Goal: Task Accomplishment & Management: Use online tool/utility

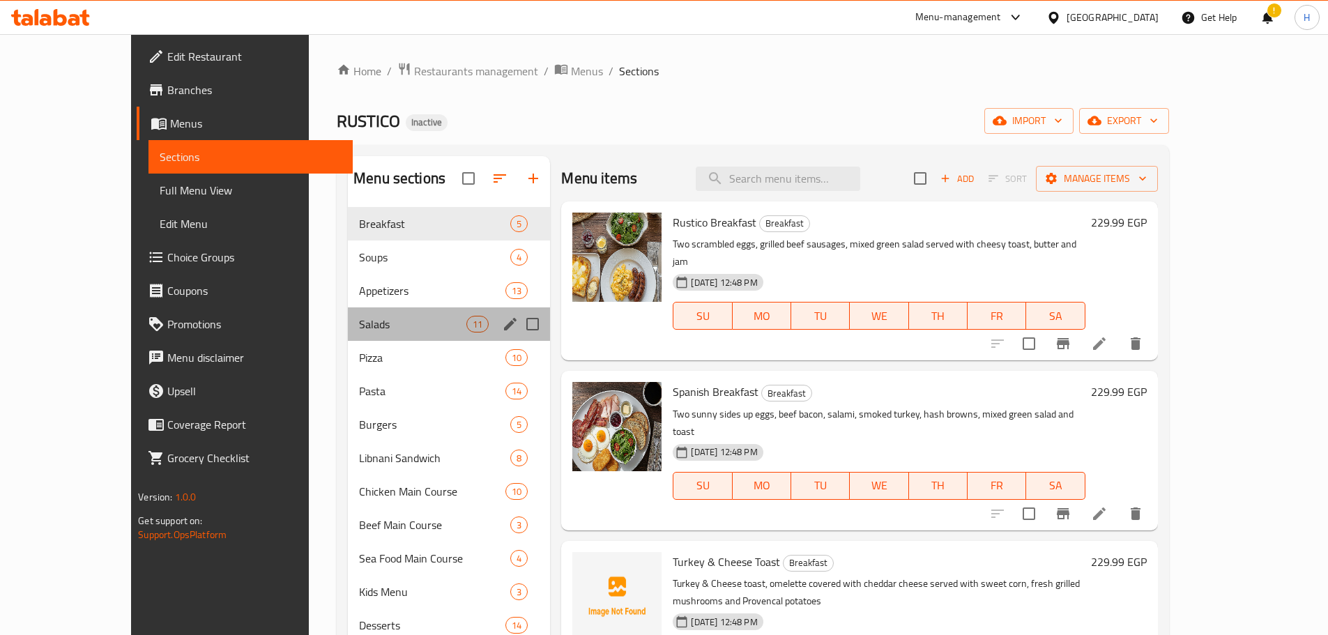
click at [397, 339] on div "Salads 11" at bounding box center [449, 323] width 202 height 33
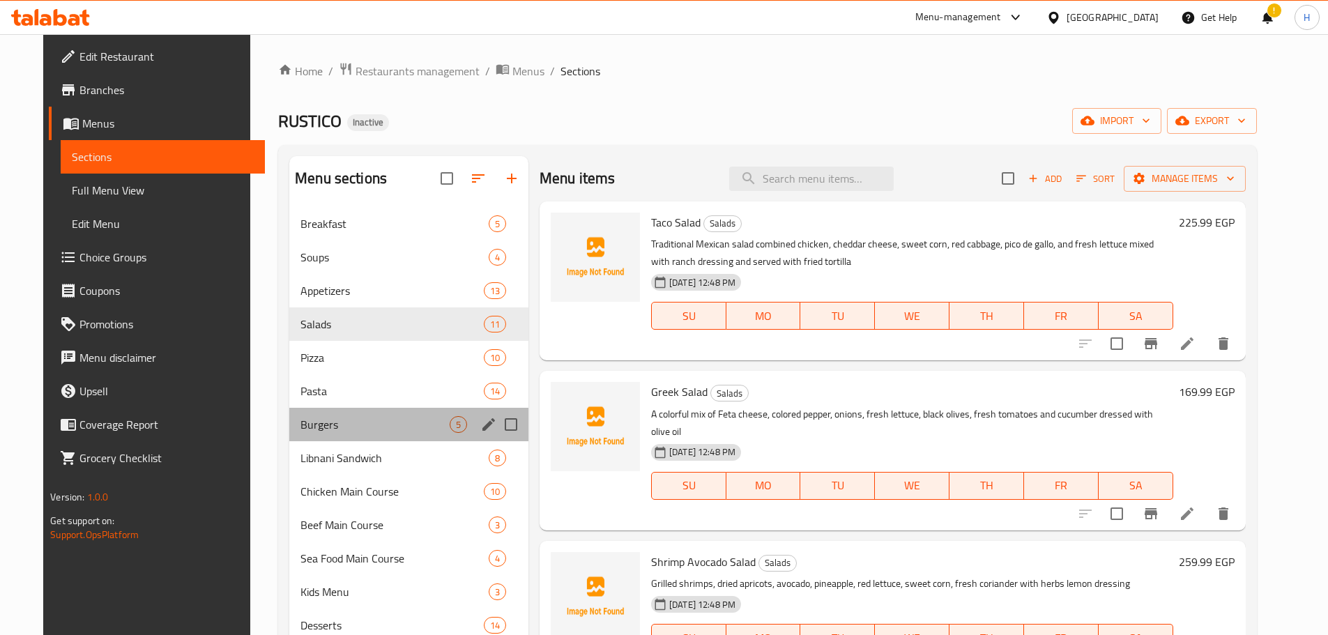
click at [343, 411] on div "Burgers 5" at bounding box center [408, 424] width 239 height 33
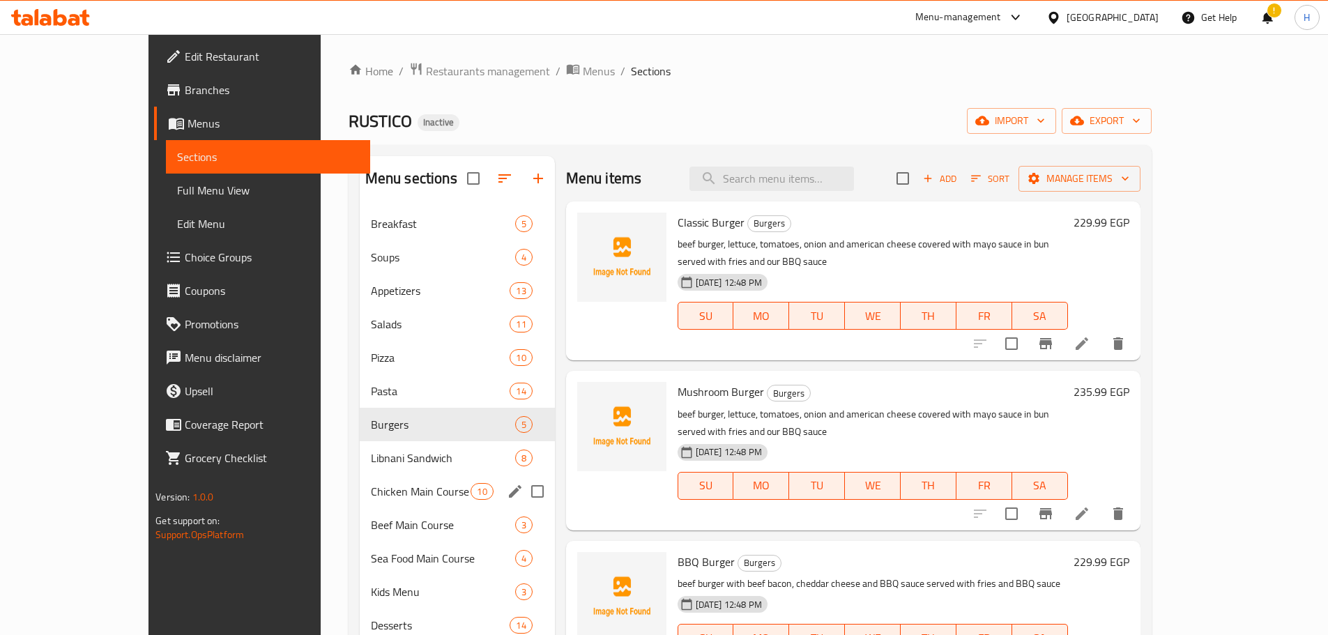
click at [360, 479] on div "Chicken Main Course 10" at bounding box center [457, 491] width 195 height 33
click at [360, 381] on div "Pasta 14" at bounding box center [457, 390] width 195 height 33
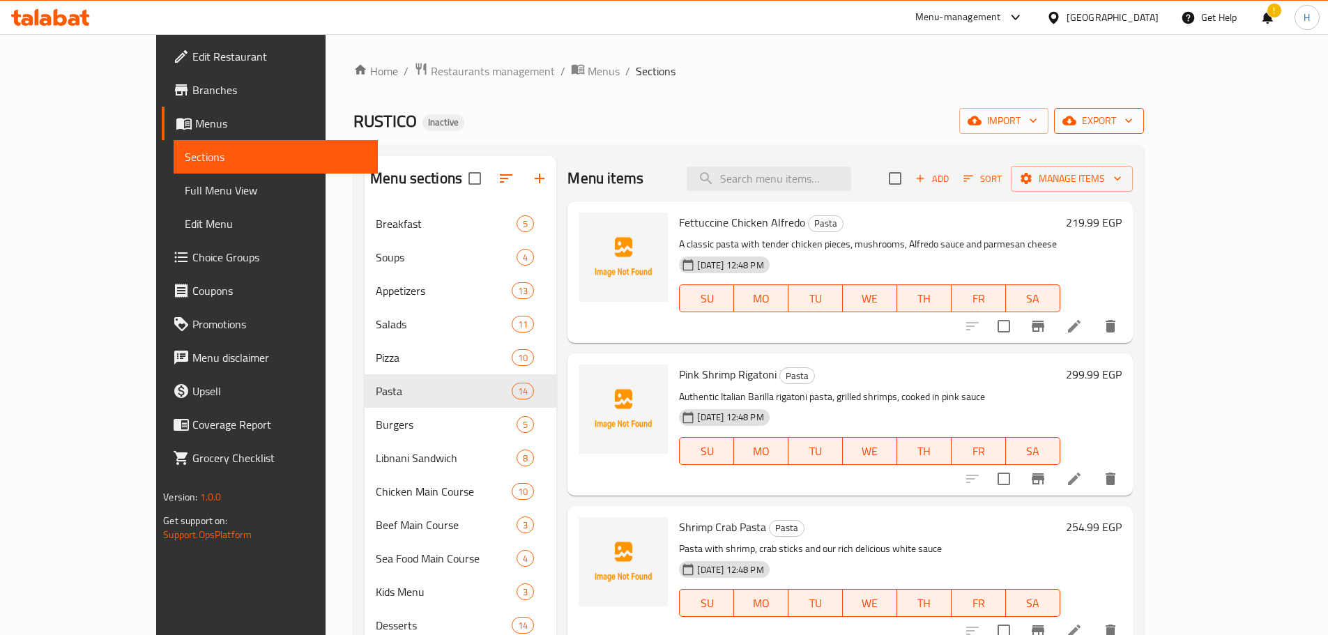
click at [1133, 119] on span "export" at bounding box center [1099, 120] width 68 height 17
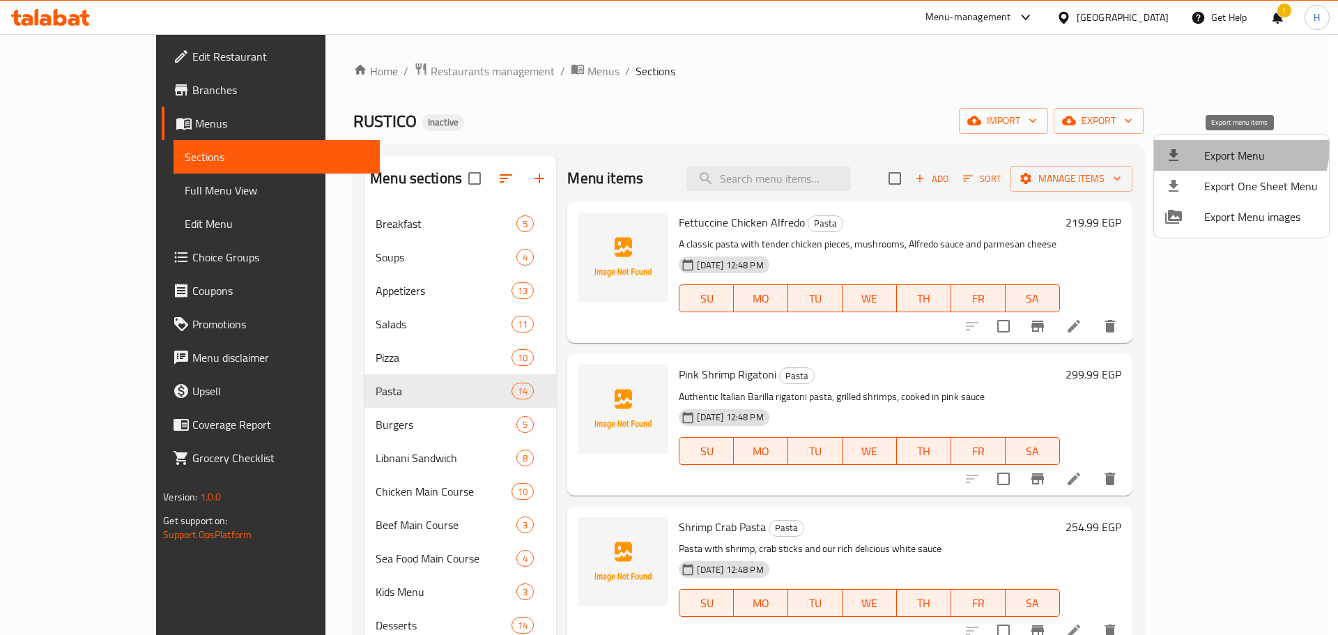
click at [1221, 147] on span "Export Menu" at bounding box center [1261, 155] width 114 height 17
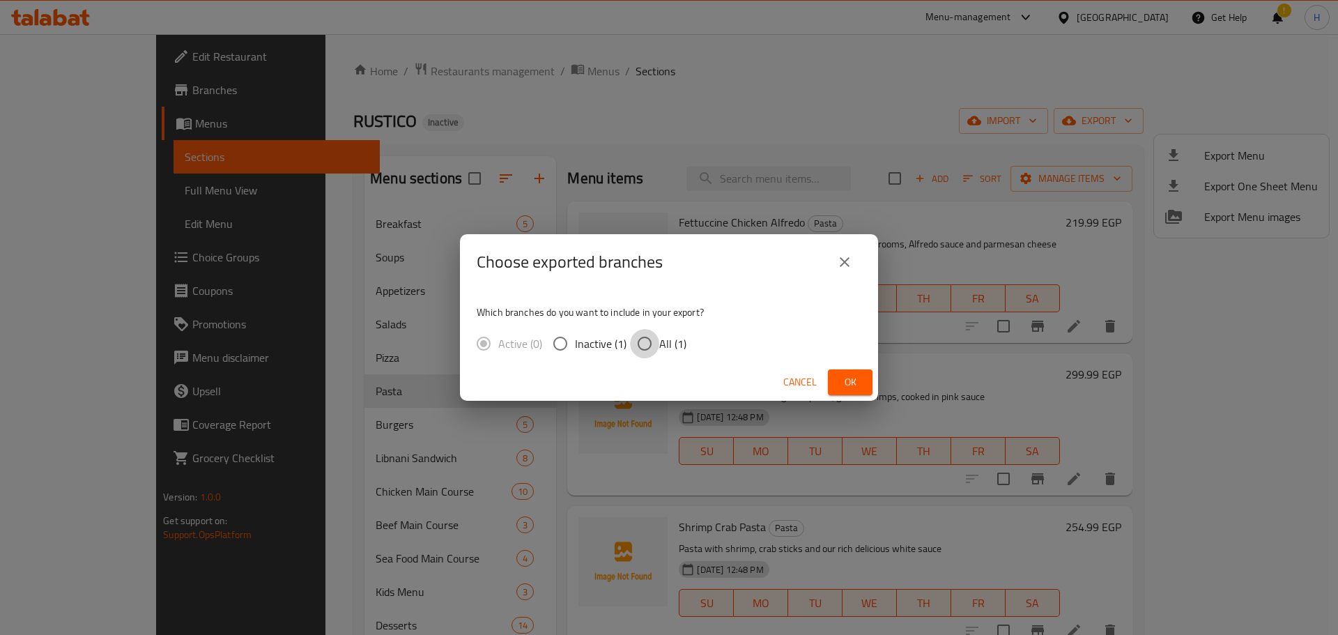
click at [637, 352] on input "All (1)" at bounding box center [644, 343] width 29 height 29
radio input "true"
click at [864, 379] on button "Ok" at bounding box center [850, 382] width 45 height 26
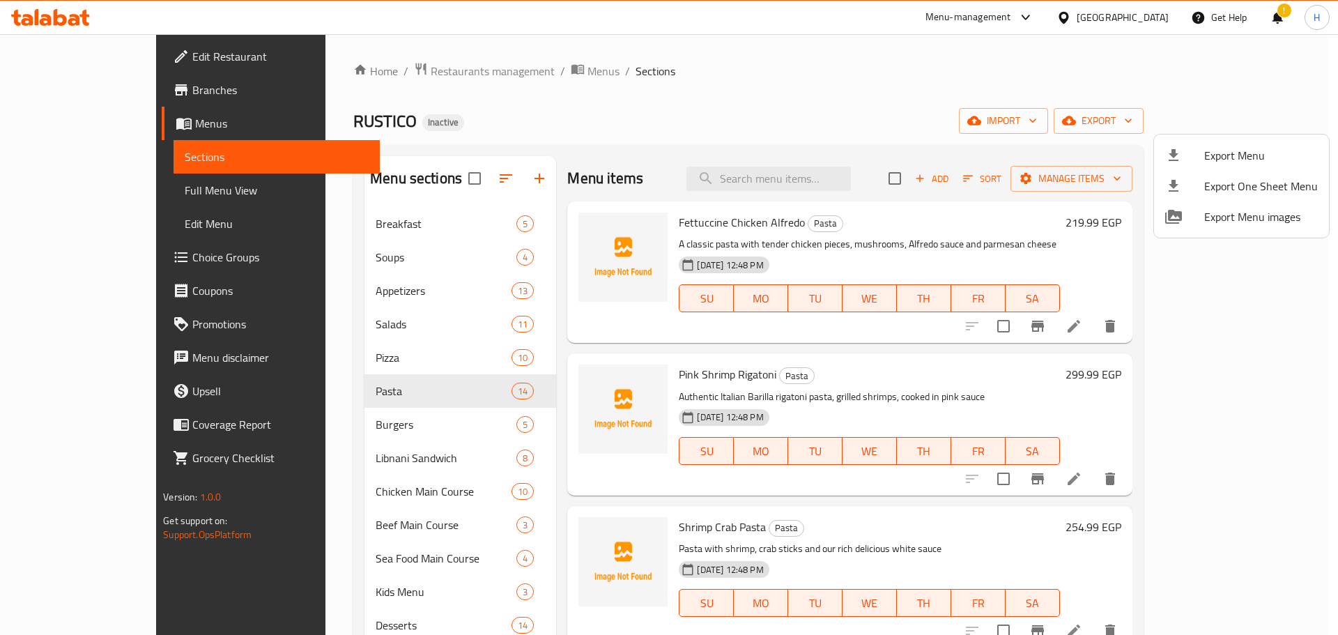
click at [37, 185] on div at bounding box center [669, 317] width 1338 height 635
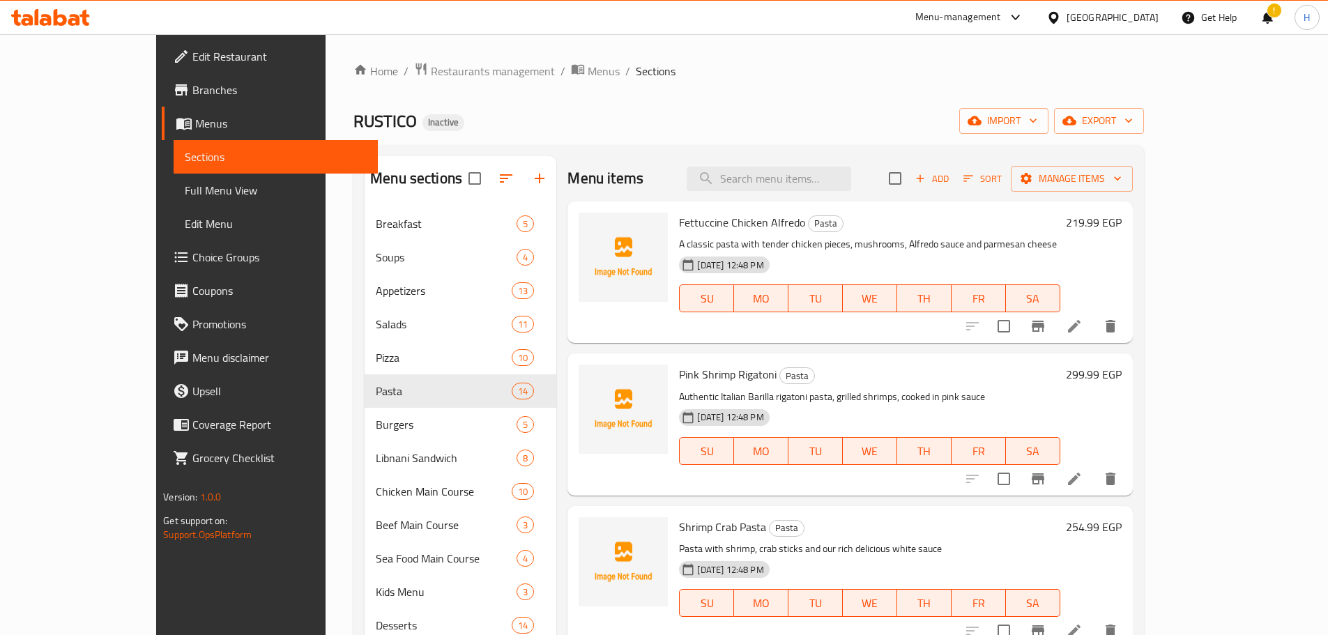
click at [185, 185] on span "Full Menu View" at bounding box center [276, 190] width 182 height 17
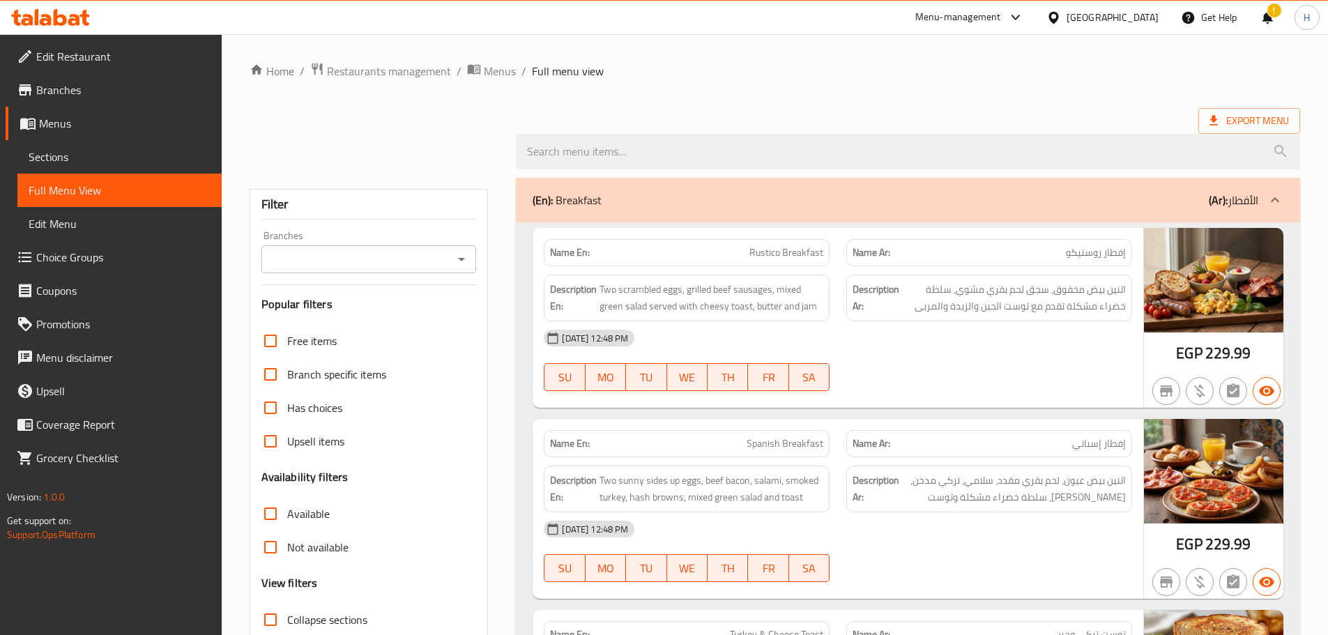
scroll to position [378, 0]
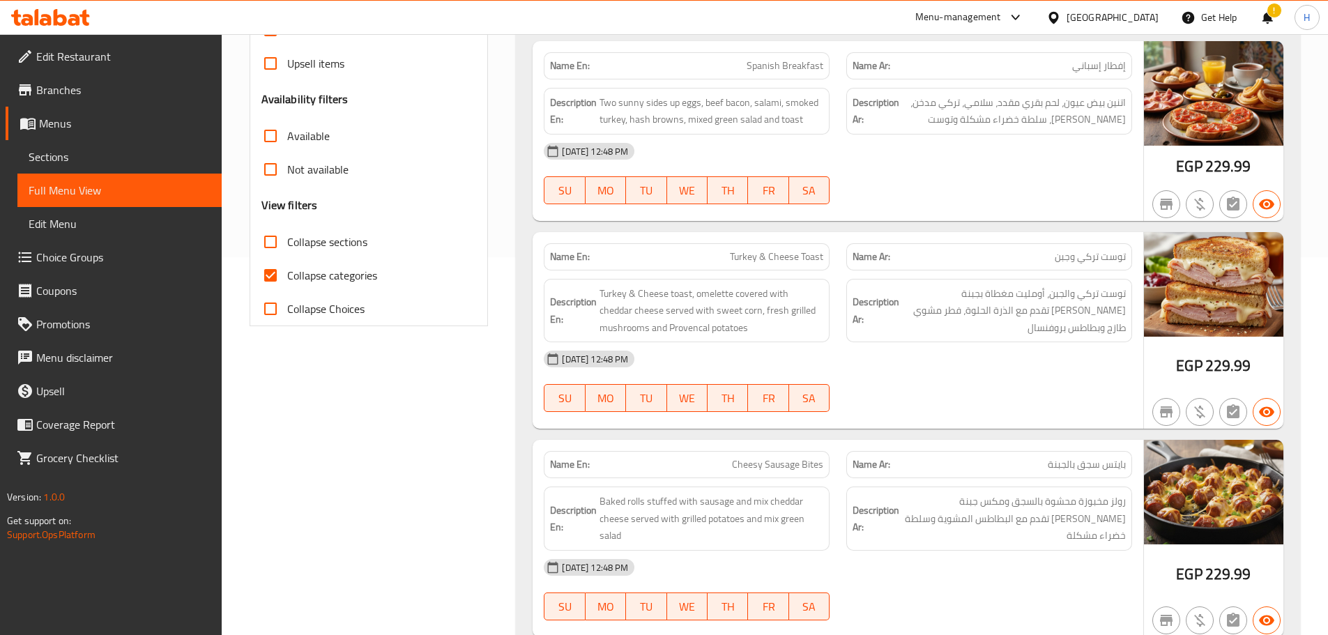
click at [358, 282] on span "Collapse categories" at bounding box center [332, 275] width 90 height 17
click at [287, 282] on input "Collapse categories" at bounding box center [270, 275] width 33 height 33
checkbox input "false"
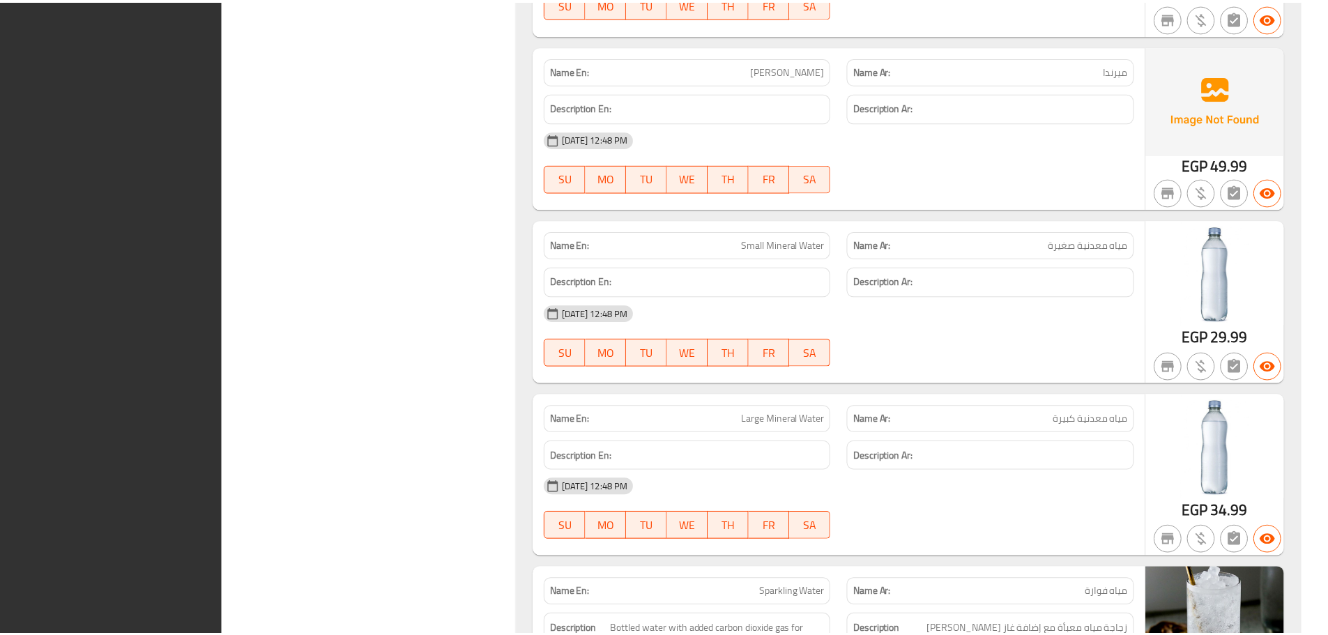
scroll to position [46025, 0]
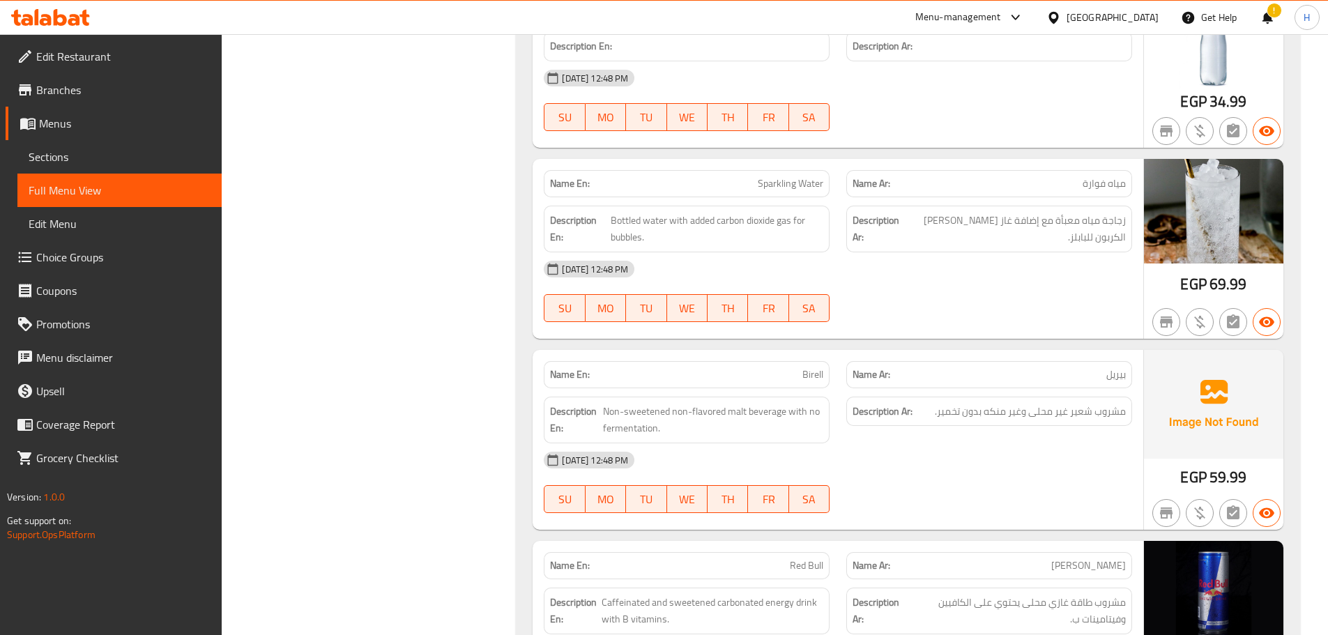
click at [90, 59] on span "Edit Restaurant" at bounding box center [123, 56] width 174 height 17
